Goal: Transaction & Acquisition: Download file/media

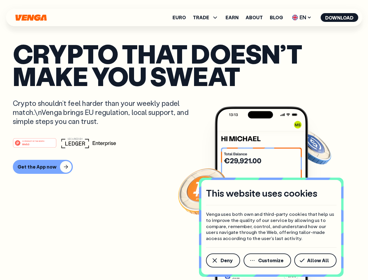
click at [184, 140] on div "#1 PRODUCT OF THE MONTH Web3" at bounding box center [184, 143] width 343 height 11
click at [223, 261] on span "Deny" at bounding box center [227, 260] width 12 height 5
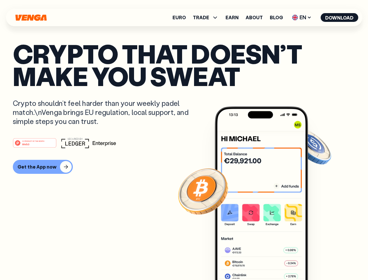
click at [268, 261] on img at bounding box center [261, 203] width 93 height 195
click at [317, 261] on article "Crypto that doesn’t make you sweat Crypto shouldn’t feel harder than your weekl…" at bounding box center [184, 151] width 343 height 219
click at [208, 18] on span "TRADE" at bounding box center [201, 17] width 16 height 5
click at [302, 18] on span "EN" at bounding box center [302, 17] width 24 height 9
click at [340, 18] on button "Download" at bounding box center [340, 17] width 38 height 9
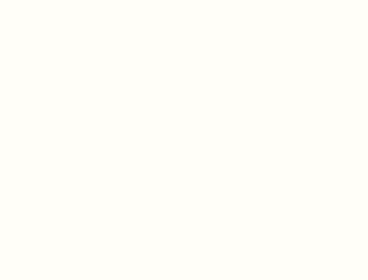
click at [184, 0] on html "This website uses cookies Venga uses both own and third-party cookies that help…" at bounding box center [184, 0] width 368 height 0
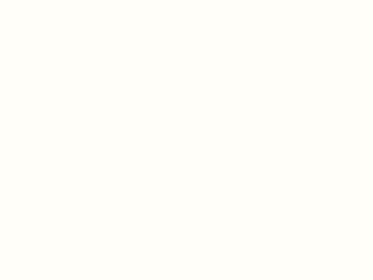
click at [42, 0] on html "This website uses cookies Venga uses both own and third-party cookies that help…" at bounding box center [186, 0] width 373 height 0
click at [36, 0] on html "This website uses cookies Venga uses both own and third-party cookies that help…" at bounding box center [186, 0] width 373 height 0
